Goal: Task Accomplishment & Management: Complete application form

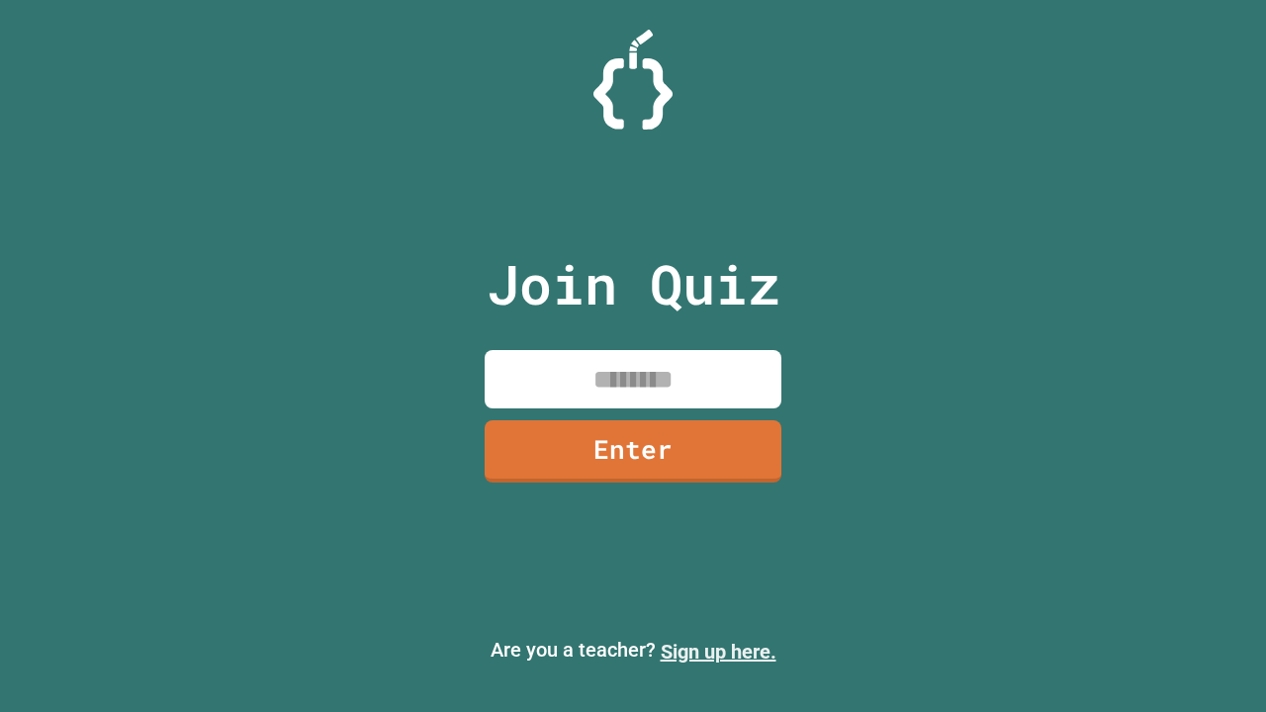
click at [718, 652] on link "Sign up here." at bounding box center [719, 652] width 116 height 24
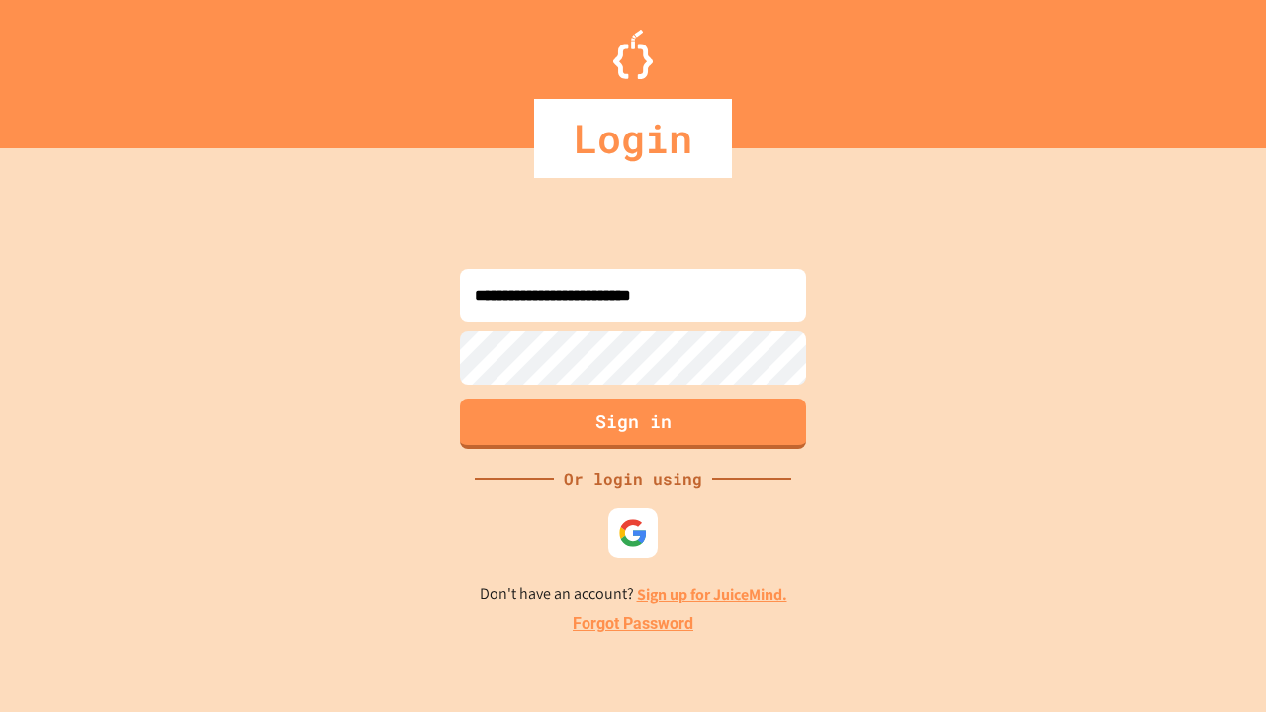
type input "**********"
